Goal: Find specific page/section: Find specific page/section

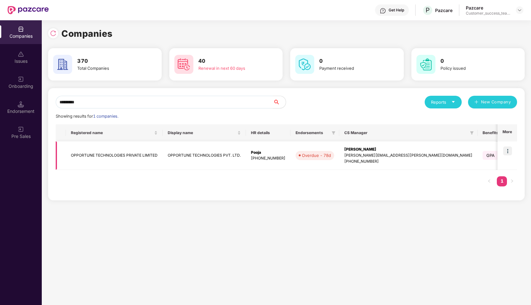
type input "*********"
click at [509, 149] on img at bounding box center [507, 150] width 9 height 9
click at [126, 164] on td "OPPORTUNE TECHNOLOGIES PRIVATE LIMITED" at bounding box center [114, 155] width 97 height 28
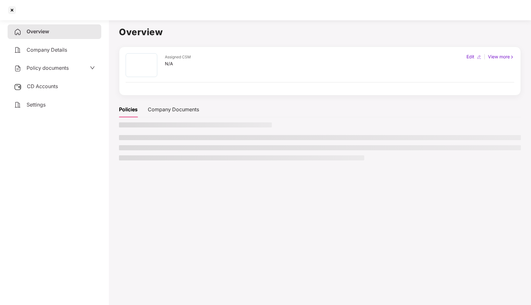
click at [49, 66] on span "Policy documents" at bounding box center [48, 68] width 42 height 6
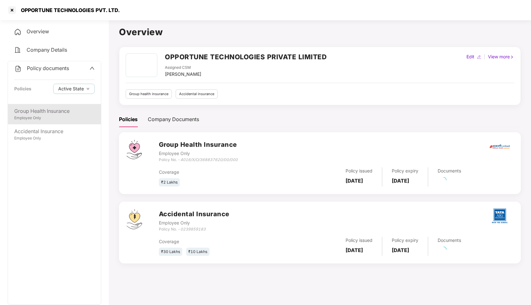
click at [54, 118] on div "Employee Only" at bounding box center [54, 118] width 80 height 6
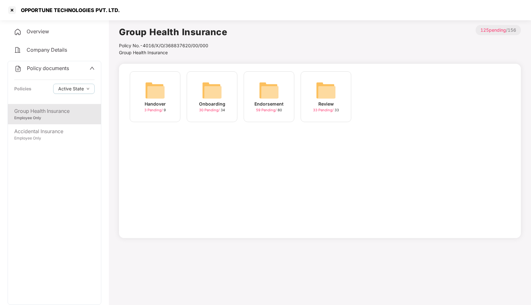
click at [156, 103] on div "Handover" at bounding box center [155, 103] width 21 height 7
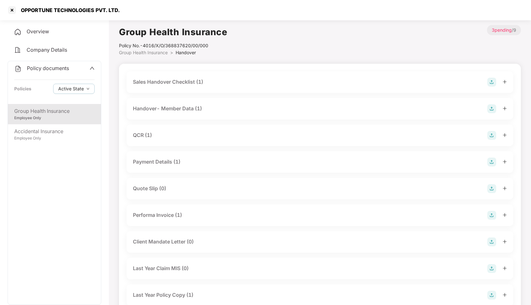
click at [157, 81] on div "Sales Handover Checklist (1)" at bounding box center [168, 82] width 70 height 8
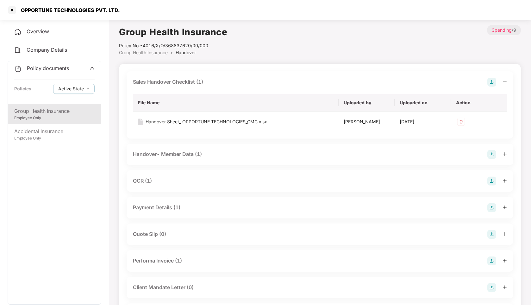
click at [157, 81] on div "Sales Handover Checklist (1)" at bounding box center [168, 82] width 70 height 8
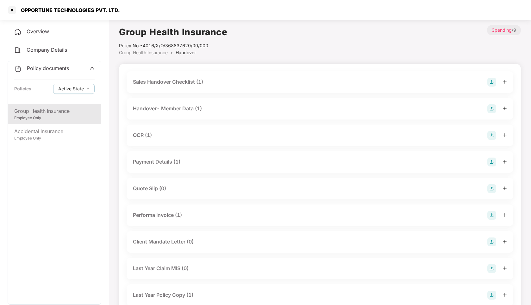
scroll to position [21, 0]
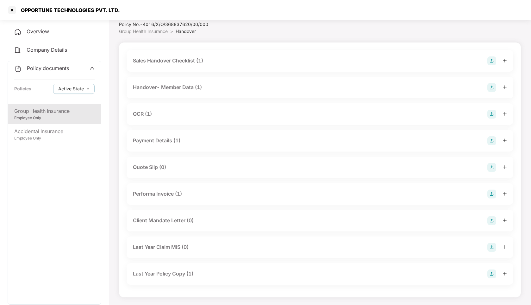
click at [51, 49] on span "Company Details" at bounding box center [47, 50] width 41 height 6
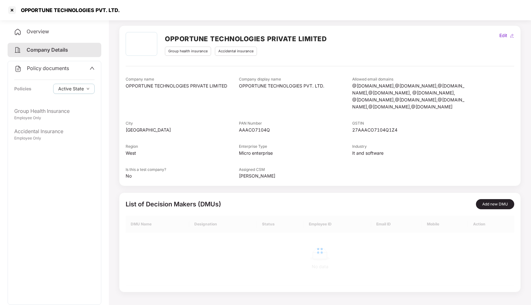
scroll to position [17, 0]
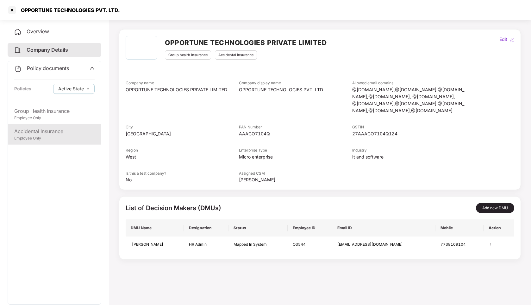
click at [35, 141] on div "Employee Only" at bounding box center [54, 138] width 80 height 6
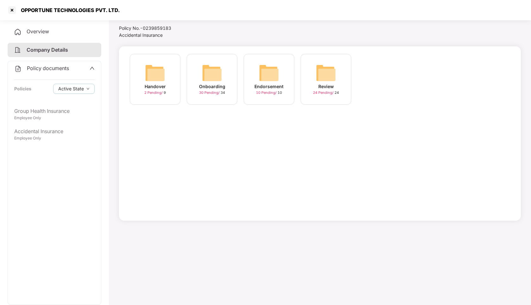
click at [265, 87] on div "Endorsement" at bounding box center [269, 86] width 29 height 7
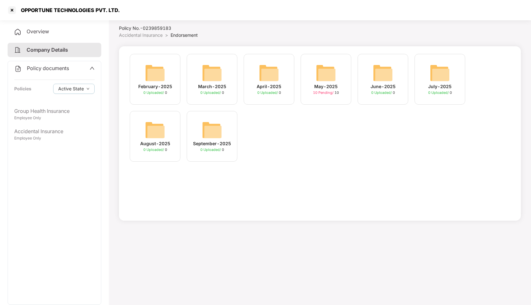
click at [324, 85] on div "May-2025" at bounding box center [325, 86] width 23 height 7
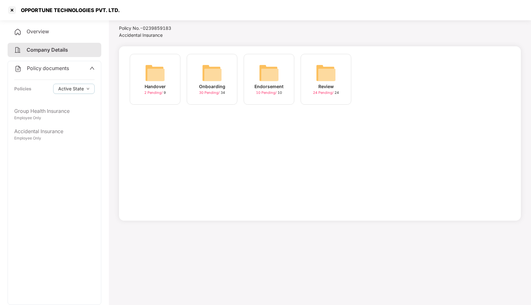
click at [212, 86] on div "Onboarding" at bounding box center [212, 86] width 26 height 7
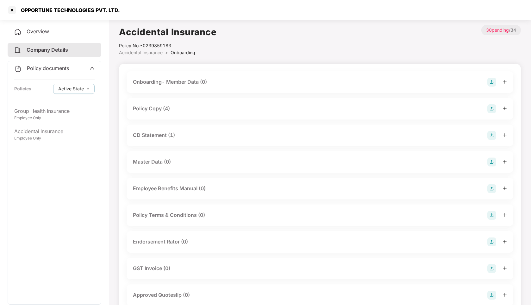
scroll to position [17, 0]
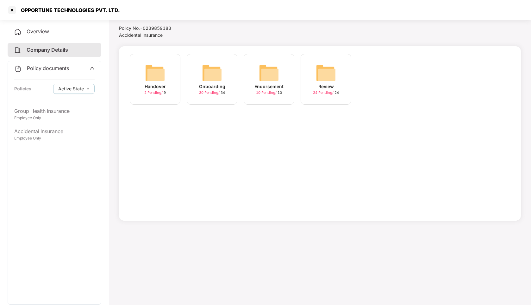
click at [154, 84] on div "Handover" at bounding box center [155, 86] width 21 height 7
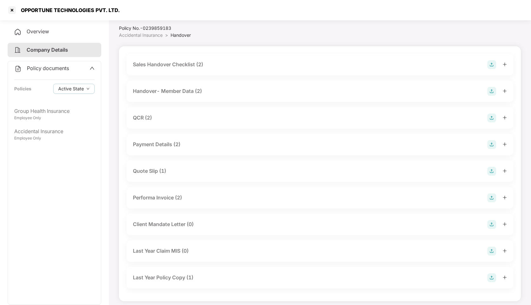
click at [167, 89] on div "Handover- Member Data (2)" at bounding box center [167, 91] width 69 height 8
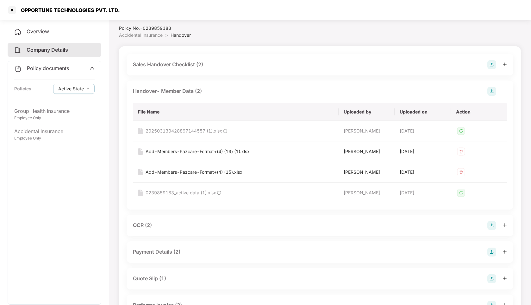
click at [167, 89] on div "Handover- Member Data (2)" at bounding box center [167, 91] width 69 height 8
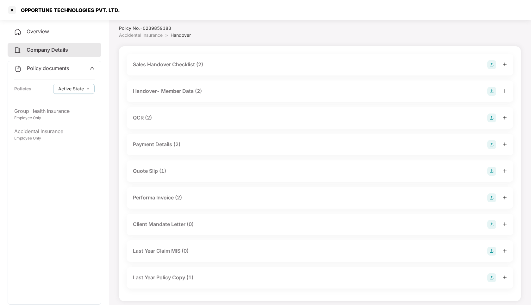
click at [162, 67] on div "Sales Handover Checklist (2)" at bounding box center [168, 64] width 70 height 8
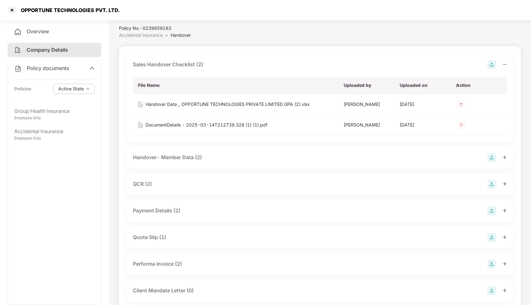
click at [162, 67] on div "Sales Handover Checklist (2)" at bounding box center [168, 64] width 70 height 8
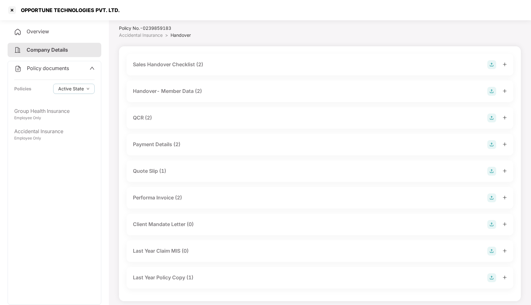
click at [165, 198] on div "Performa Invoice (2)" at bounding box center [157, 197] width 49 height 8
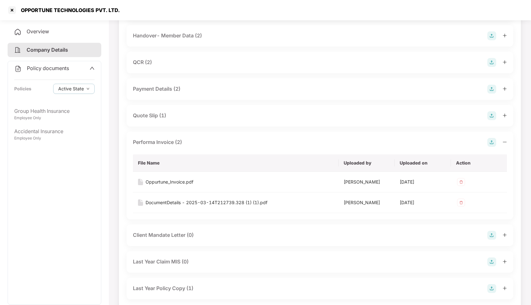
scroll to position [0, 0]
